Goal: Check status: Check status

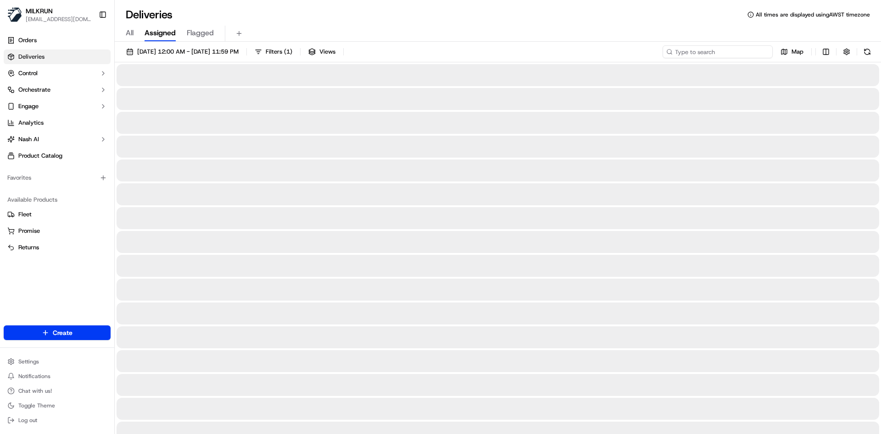
click at [723, 53] on input at bounding box center [717, 51] width 110 height 13
paste input "[PERSON_NAME]"
type input "[PERSON_NAME]"
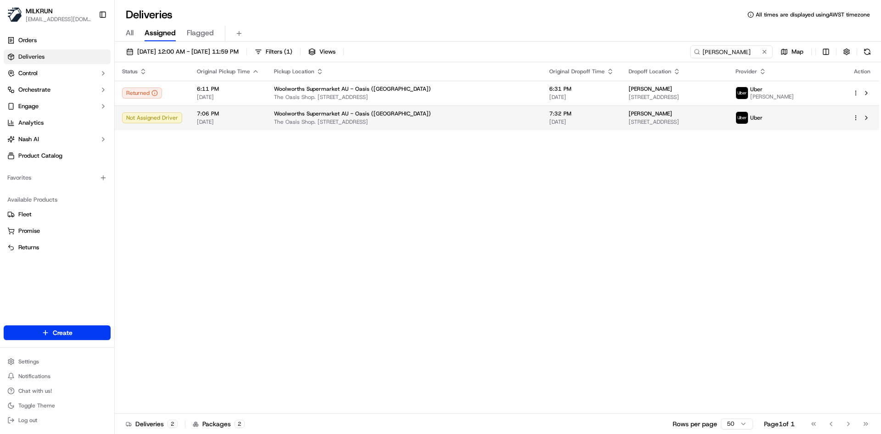
click at [465, 126] on td "Woolworths Supermarket AU - Oasis (Broadbeach) The Oasis Shop. [STREET_ADDRESS]" at bounding box center [403, 117] width 275 height 25
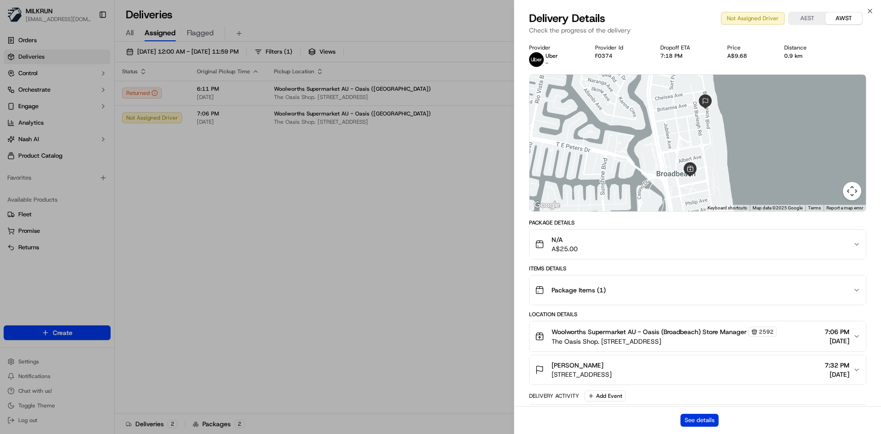
click at [692, 421] on button "See details" at bounding box center [699, 420] width 38 height 13
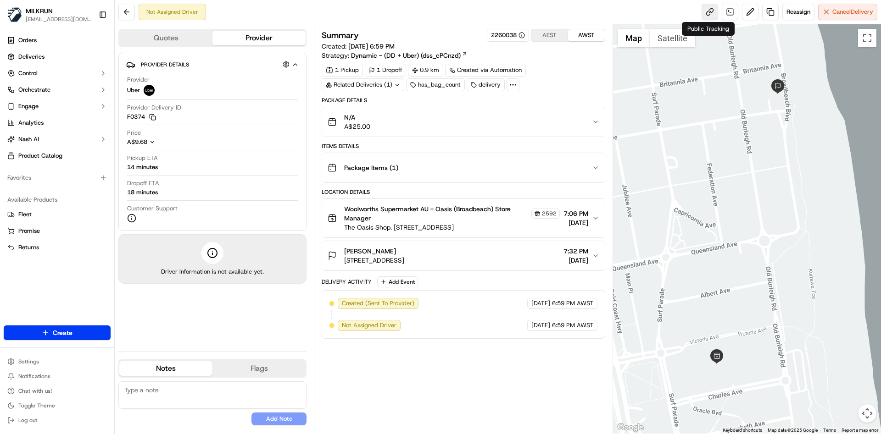
click at [704, 15] on link at bounding box center [709, 12] width 17 height 17
